Goal: Information Seeking & Learning: Learn about a topic

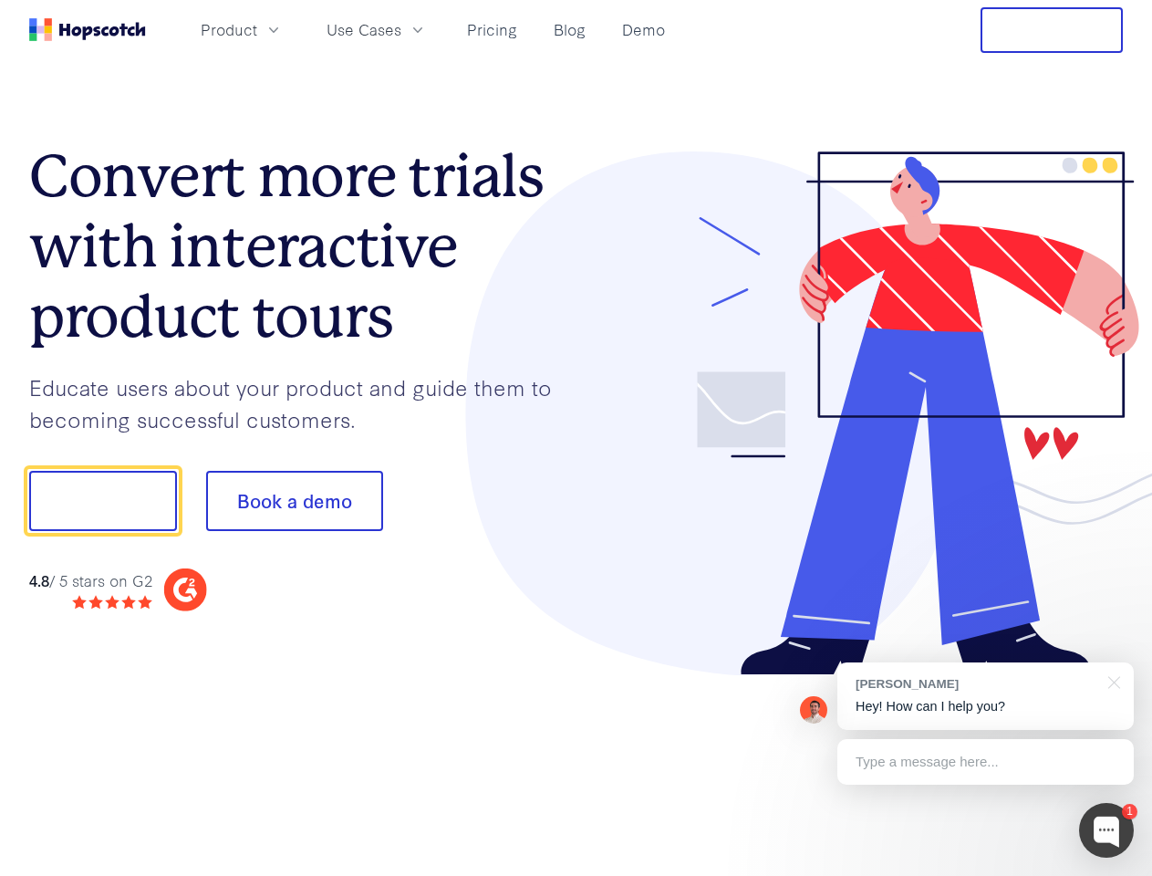
click at [576, 438] on div at bounding box center [849, 413] width 547 height 525
click at [257, 29] on span "Product" at bounding box center [229, 29] width 57 height 23
click at [401, 29] on span "Use Cases" at bounding box center [364, 29] width 75 height 23
click at [1052, 30] on button "Free Trial" at bounding box center [1052, 30] width 142 height 46
click at [102, 501] on button "Show me!" at bounding box center [103, 501] width 148 height 60
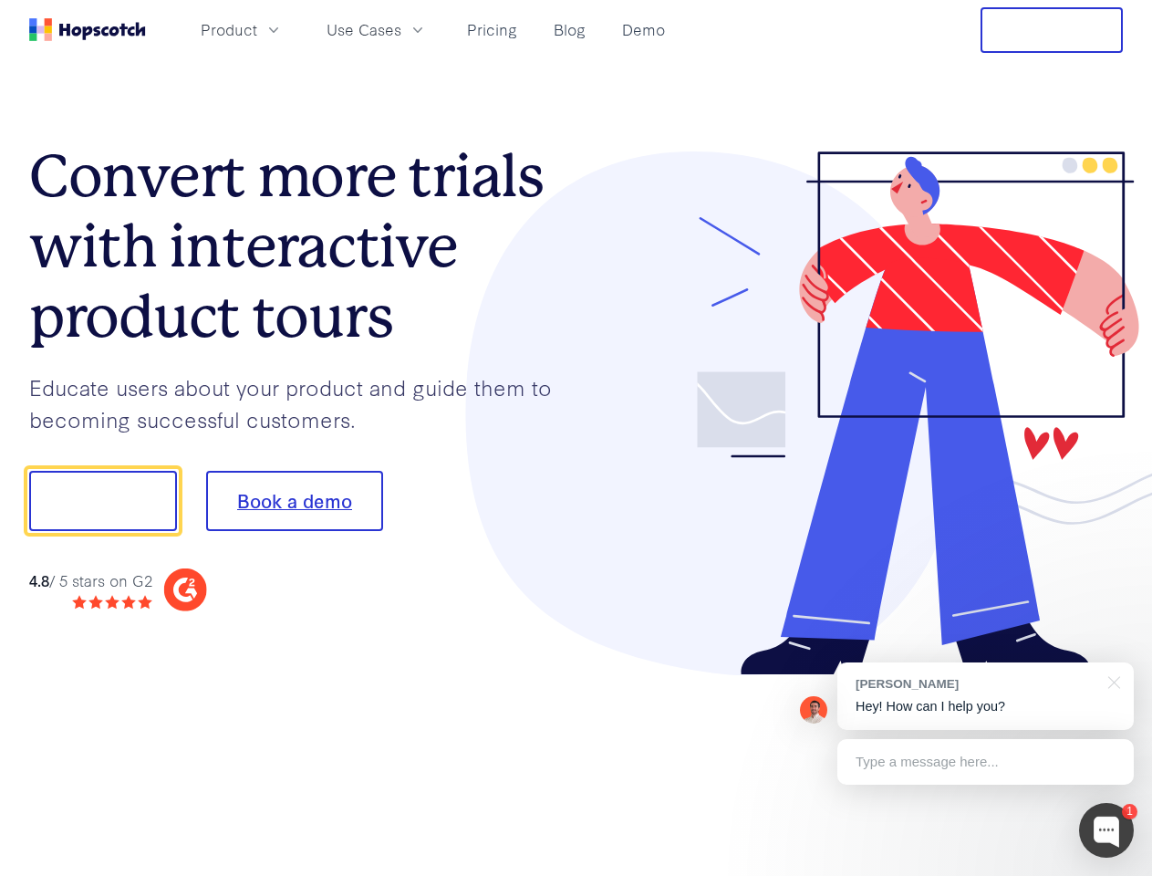
click at [294, 501] on button "Book a demo" at bounding box center [294, 501] width 177 height 60
click at [1106, 830] on div at bounding box center [1106, 830] width 55 height 55
click at [985, 696] on div "[PERSON_NAME] Hey! How can I help you?" at bounding box center [985, 696] width 296 height 68
click at [1111, 680] on div at bounding box center [963, 498] width 342 height 608
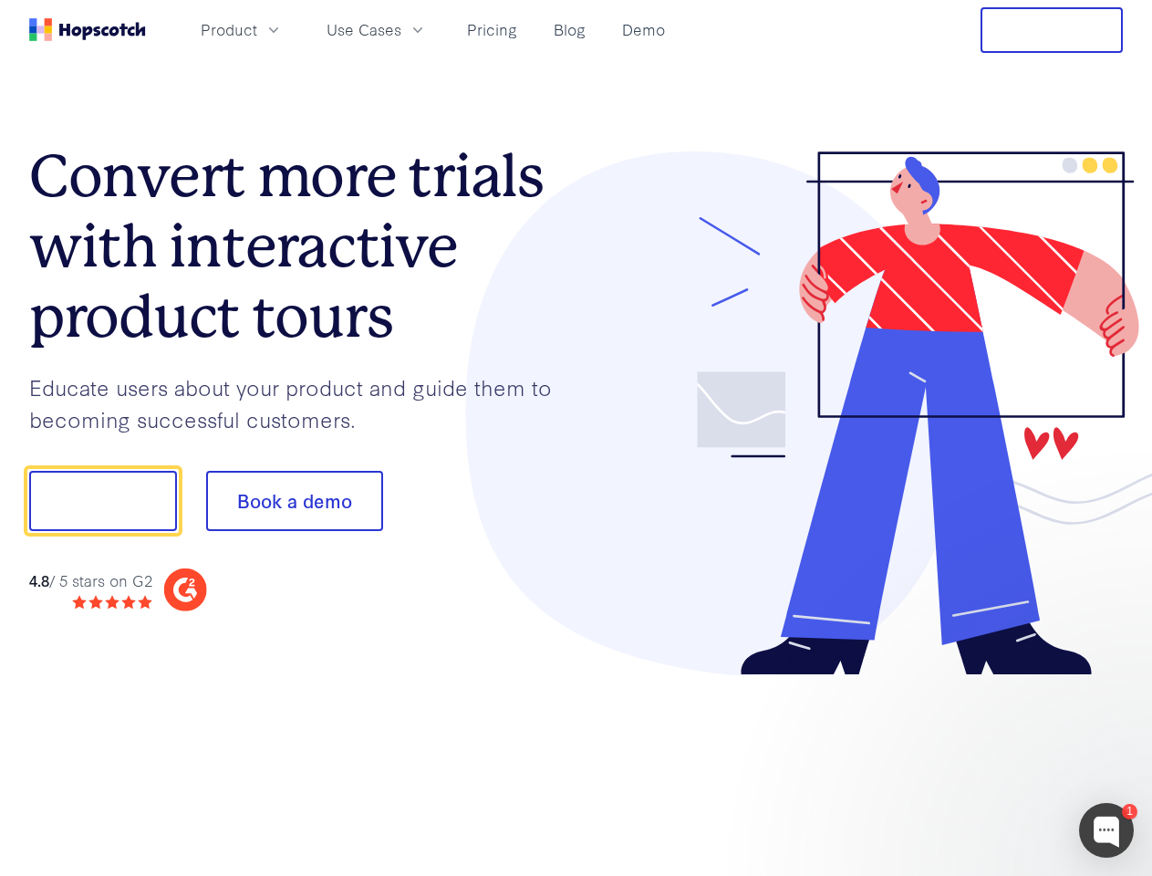
click at [985, 762] on div at bounding box center [963, 621] width 342 height 364
